Goal: Information Seeking & Learning: Learn about a topic

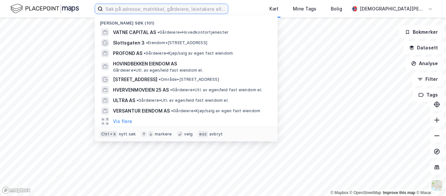
click at [191, 6] on input at bounding box center [165, 9] width 125 height 10
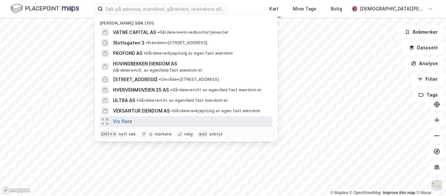
click at [127, 123] on button "Vis flere" at bounding box center [122, 121] width 19 height 8
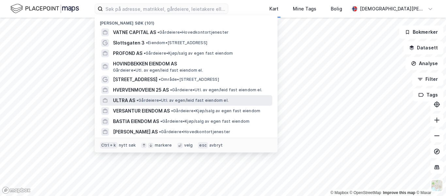
click at [152, 101] on span "• Gårdeiere • Utl. av egen/leid fast eiendom el." at bounding box center [183, 100] width 92 height 5
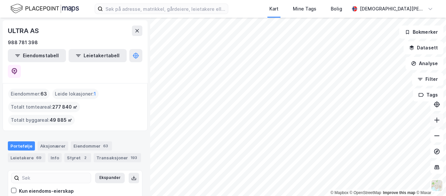
click at [432, 123] on button at bounding box center [437, 119] width 13 height 13
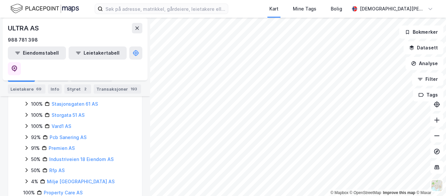
scroll to position [278, 0]
click at [435, 123] on button at bounding box center [437, 119] width 13 height 13
click at [437, 118] on icon at bounding box center [437, 120] width 7 height 7
click at [437, 118] on icon at bounding box center [437, 119] width 1 height 5
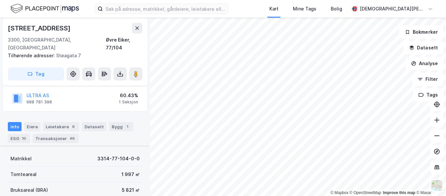
scroll to position [148, 0]
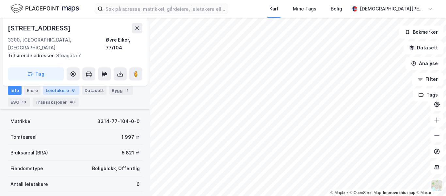
click at [57, 91] on div "Leietakere 6" at bounding box center [61, 90] width 36 height 9
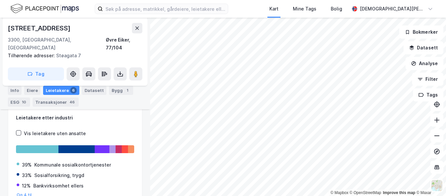
scroll to position [153, 0]
